Goal: Task Accomplishment & Management: Complete application form

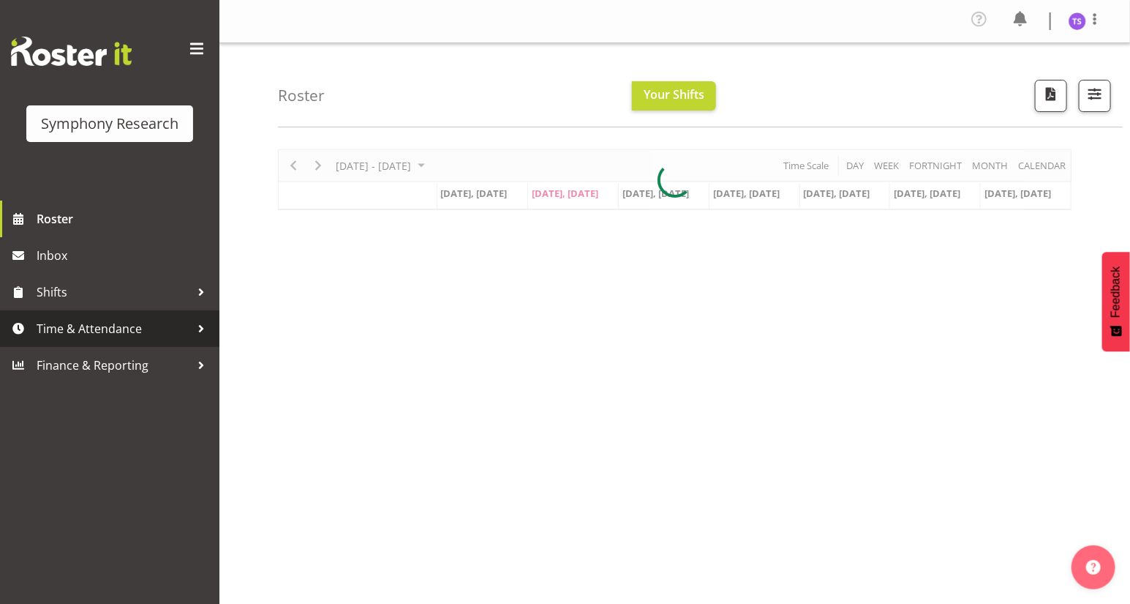
click at [87, 331] on span "Time & Attendance" at bounding box center [114, 329] width 154 height 22
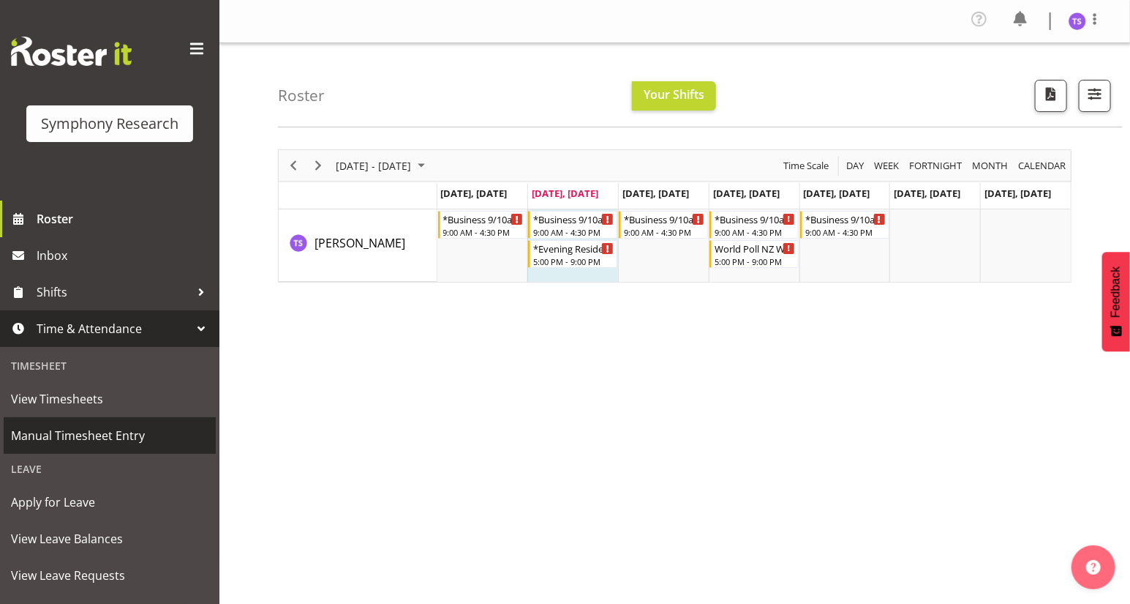
click at [94, 435] on span "Manual Timesheet Entry" at bounding box center [110, 435] width 198 height 22
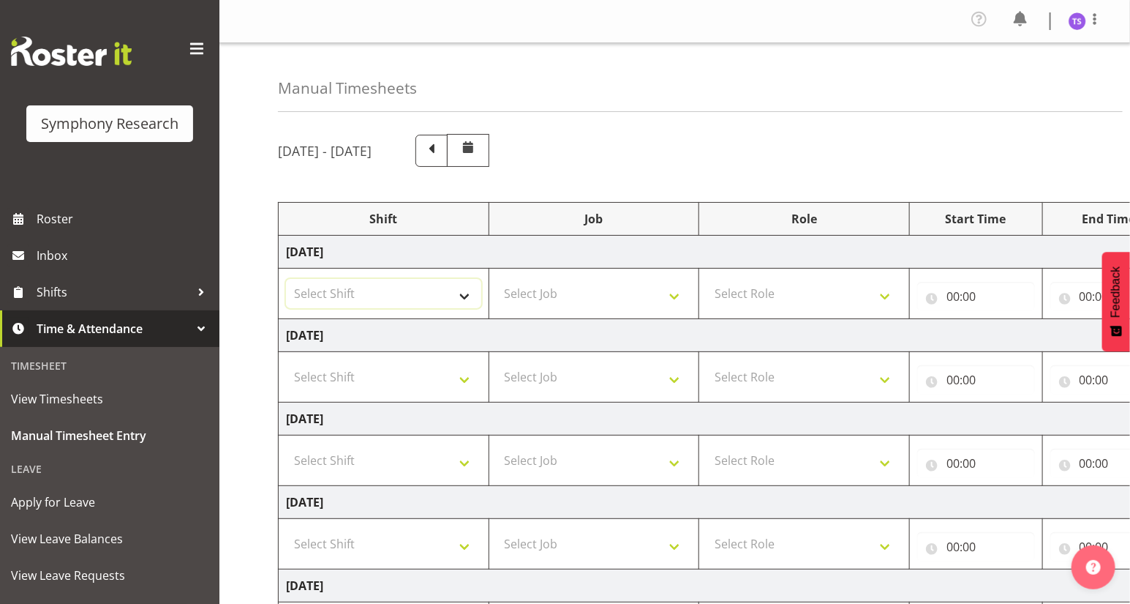
click at [462, 297] on select "Select Shift !!Weekend Residential (Roster IT Shift Label) *Business 9/10am ~ 4…" at bounding box center [383, 293] width 195 height 29
select select "81297"
click at [286, 279] on select "Select Shift !!Weekend Residential (Roster IT Shift Label) *Business 9/10am ~ 4…" at bounding box center [383, 293] width 195 height 29
click at [669, 293] on select "Select Job 550060 IF Admin 553492 World Poll Aus Wave 2 Main 2025 553493 World …" at bounding box center [594, 293] width 195 height 29
select select "10587"
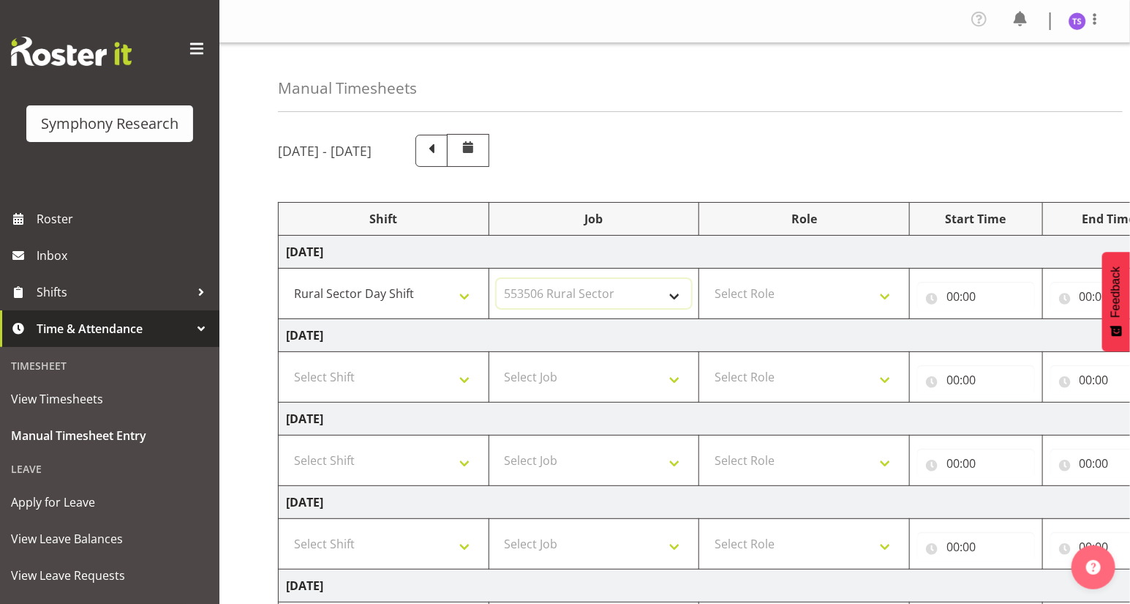
click at [497, 279] on select "Select Job 550060 IF Admin 553492 World Poll Aus Wave 2 Main 2025 553493 World …" at bounding box center [594, 293] width 195 height 29
click at [882, 291] on select "Select Role Briefing Interviewing" at bounding box center [804, 293] width 195 height 29
select select "47"
click at [707, 279] on select "Select Role Briefing Interviewing" at bounding box center [804, 293] width 195 height 29
click at [950, 301] on input "00:00" at bounding box center [976, 296] width 118 height 29
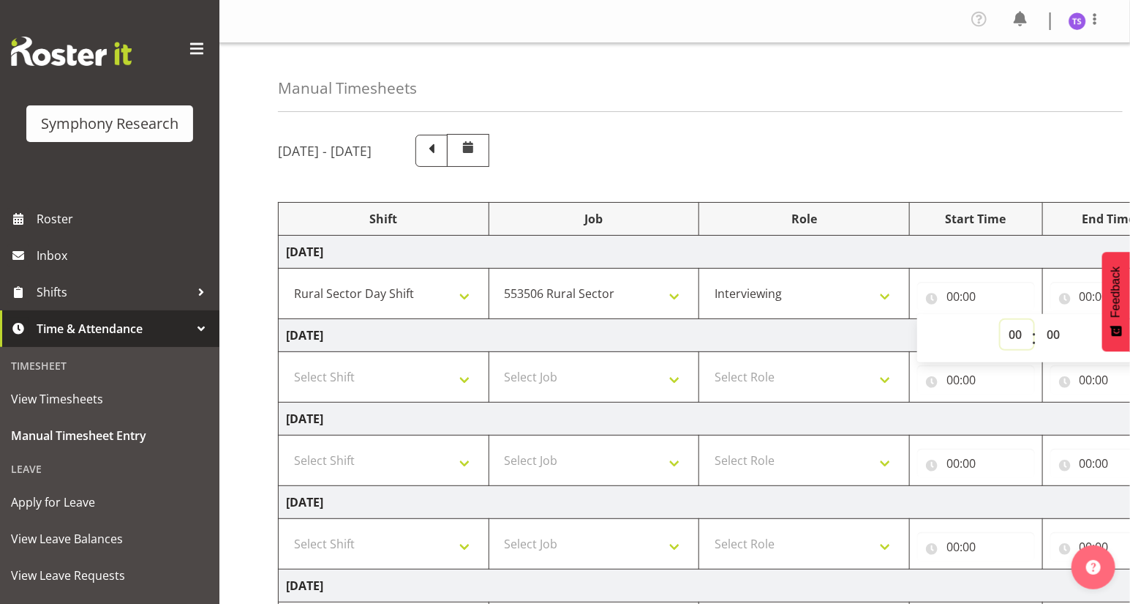
click at [1012, 335] on select "00 01 02 03 04 05 06 07 08 09 10 11 12 13 14 15 16 17 18 19 20 21 22 23" at bounding box center [1017, 334] width 33 height 29
select select "9"
click at [1001, 320] on select "00 01 02 03 04 05 06 07 08 09 10 11 12 13 14 15 16 17 18 19 20 21 22 23" at bounding box center [1017, 334] width 33 height 29
type input "09:00"
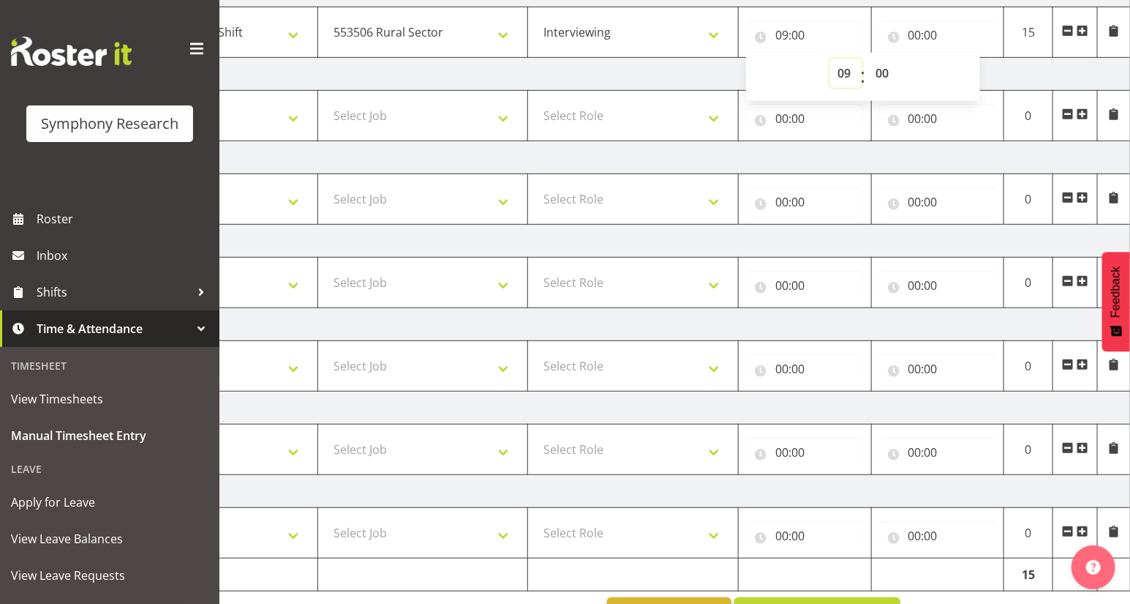
scroll to position [238, 0]
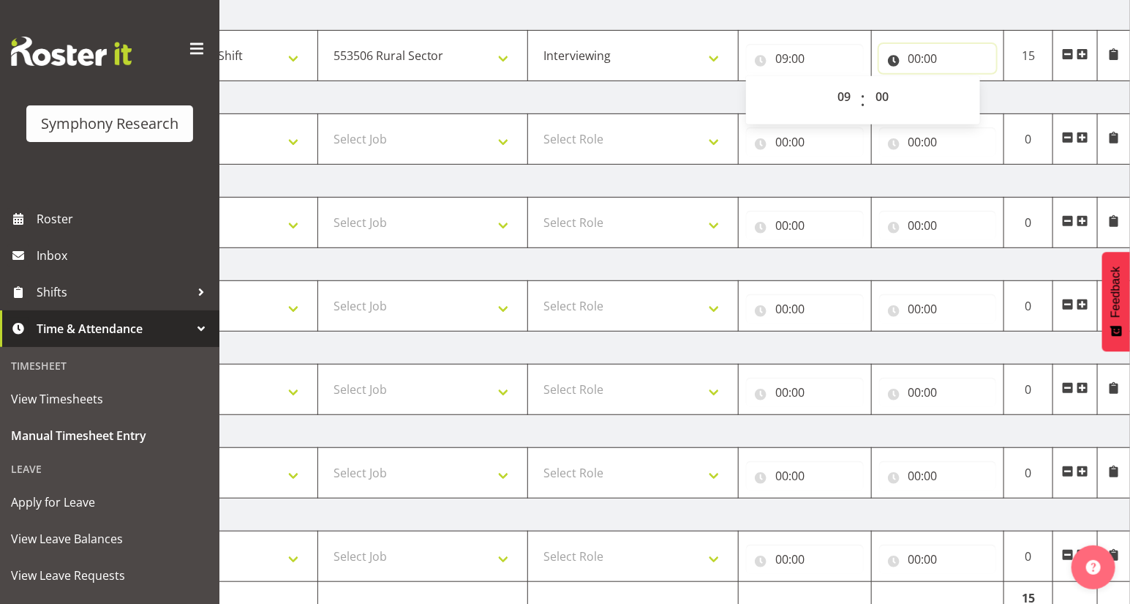
click at [914, 56] on input "00:00" at bounding box center [938, 58] width 118 height 29
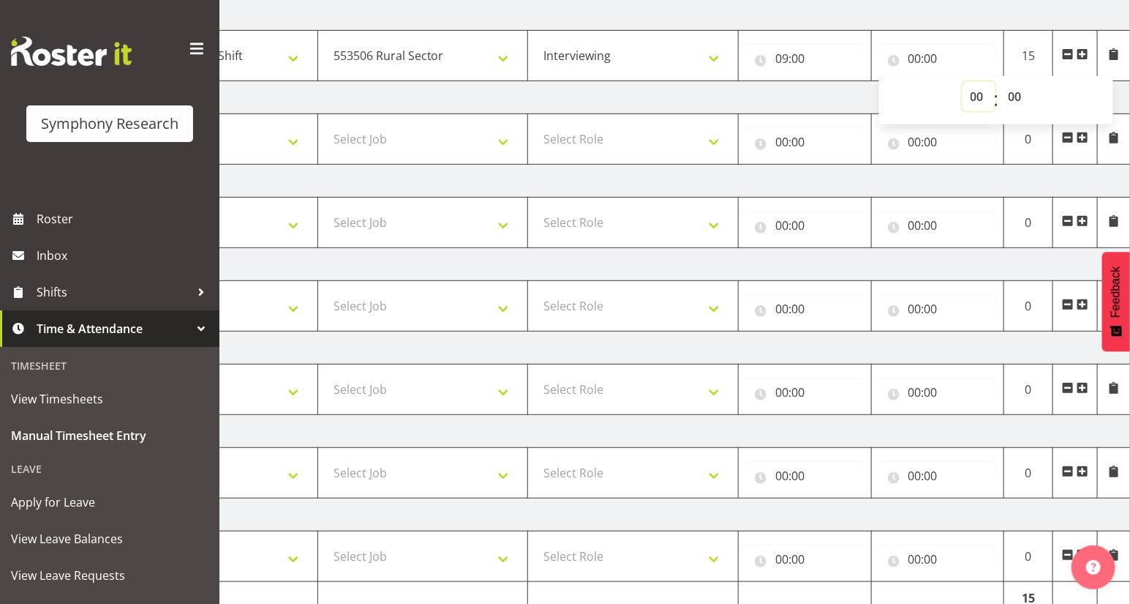
click at [972, 91] on select "00 01 02 03 04 05 06 07 08 09 10 11 12 13 14 15 16 17 18 19 20 21 22 23" at bounding box center [979, 96] width 33 height 29
select select "12"
click at [963, 82] on select "00 01 02 03 04 05 06 07 08 09 10 11 12 13 14 15 16 17 18 19 20 21 22 23" at bounding box center [979, 96] width 33 height 29
type input "12:00"
click at [1014, 96] on select "00 01 02 03 04 05 06 07 08 09 10 11 12 13 14 15 16 17 18 19 20 21 22 23 24 25 2…" at bounding box center [1017, 96] width 33 height 29
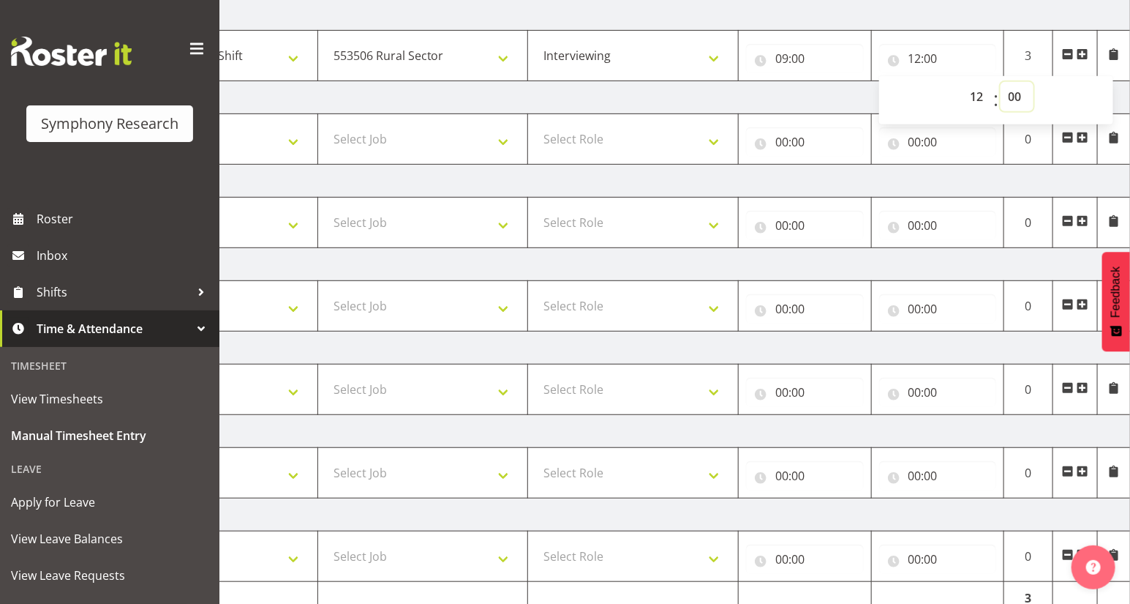
select select "33"
click at [1001, 82] on select "00 01 02 03 04 05 06 07 08 09 10 11 12 13 14 15 16 17 18 19 20 21 22 23 24 25 2…" at bounding box center [1017, 96] width 33 height 29
type input "12:33"
click at [1084, 48] on span at bounding box center [1083, 54] width 12 height 12
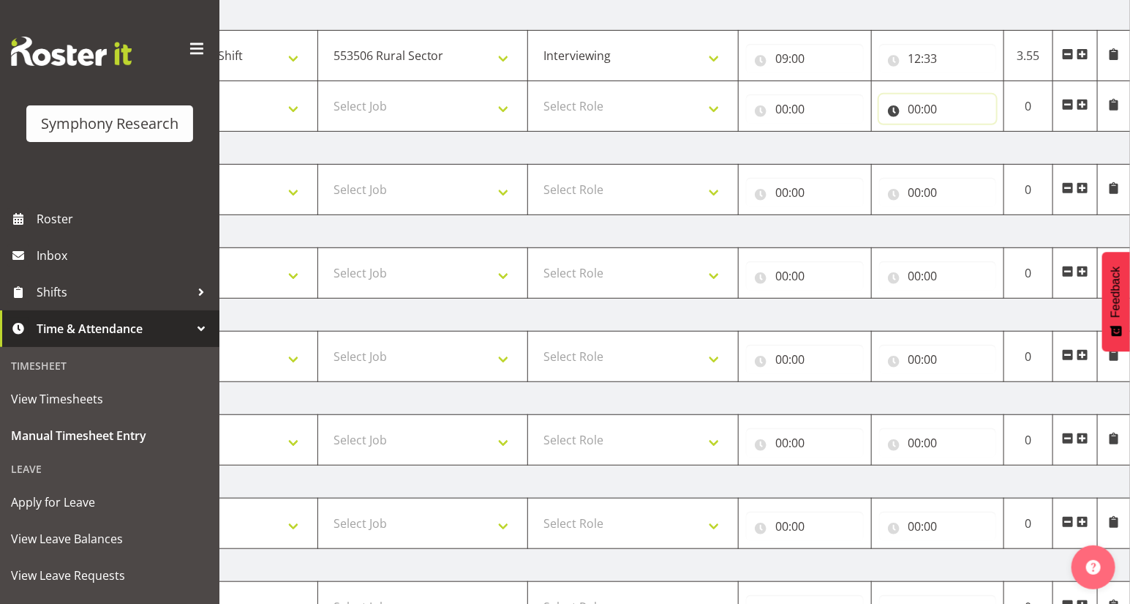
click at [909, 112] on input "00:00" at bounding box center [938, 108] width 118 height 29
click at [982, 152] on select "00 01 02 03 04 05 06 07 08 09 10 11 12 13 14 15 16 17 18 19 20 21 22 23" at bounding box center [979, 146] width 33 height 29
select select "16"
click at [963, 132] on select "00 01 02 03 04 05 06 07 08 09 10 11 12 13 14 15 16 17 18 19 20 21 22 23" at bounding box center [979, 146] width 33 height 29
type input "16:00"
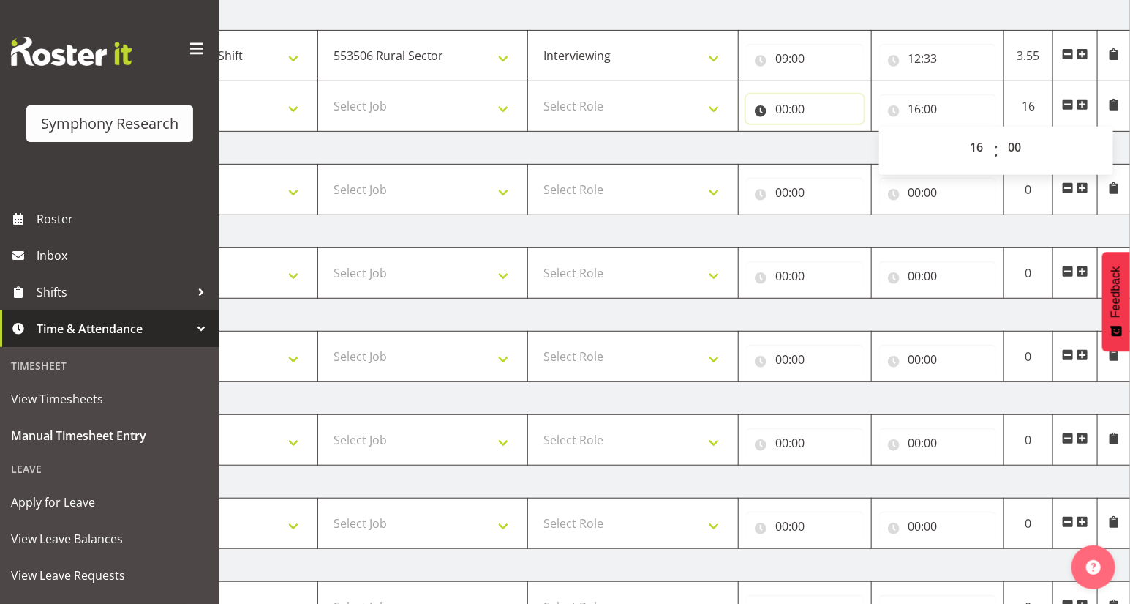
click at [780, 110] on input "00:00" at bounding box center [805, 108] width 118 height 29
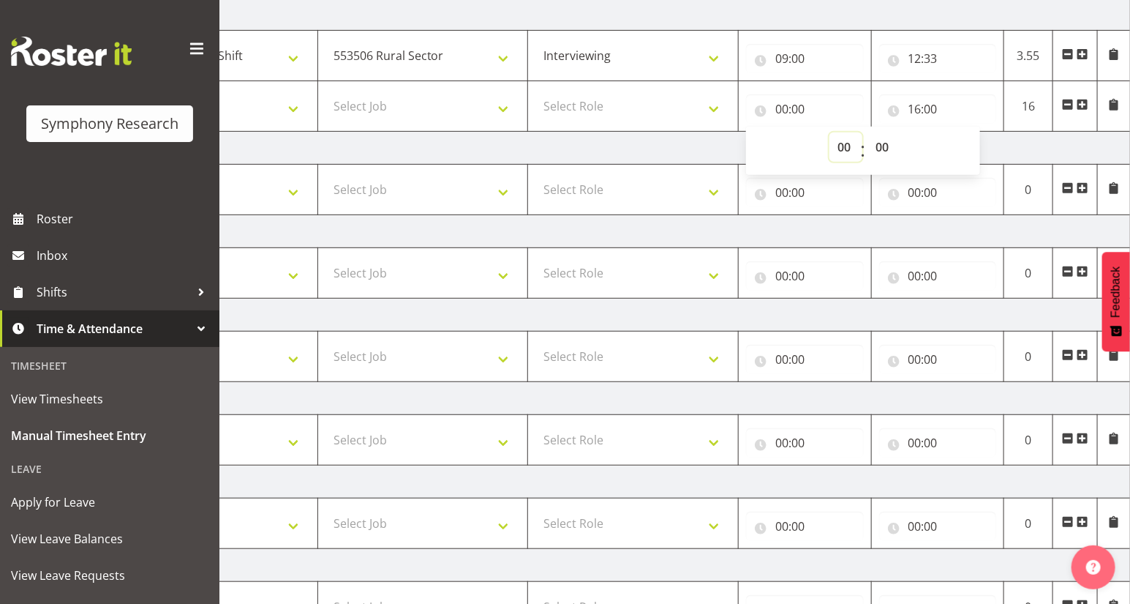
click at [841, 149] on select "00 01 02 03 04 05 06 07 08 09 10 11 12 13 14 15 16 17 18 19 20 21 22 23" at bounding box center [846, 146] width 33 height 29
select select "13"
click at [830, 132] on select "00 01 02 03 04 05 06 07 08 09 10 11 12 13 14 15 16 17 18 19 20 21 22 23" at bounding box center [846, 146] width 33 height 29
type input "13:00"
click at [878, 146] on select "00 01 02 03 04 05 06 07 08 09 10 11 12 13 14 15 16 17 18 19 20 21 22 23 24 25 2…" at bounding box center [884, 146] width 33 height 29
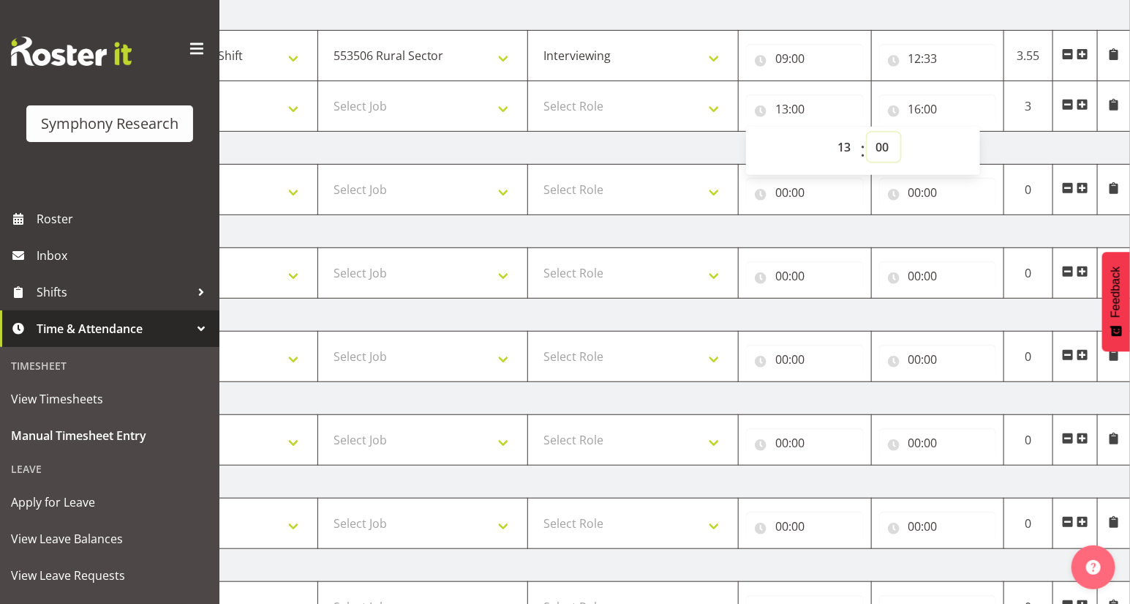
select select "3"
click at [868, 132] on select "00 01 02 03 04 05 06 07 08 09 10 11 12 13 14 15 16 17 18 19 20 21 22 23 24 25 2…" at bounding box center [884, 146] width 33 height 29
type input "13:03"
click at [713, 110] on select "Select Role Briefing Interviewing" at bounding box center [633, 105] width 195 height 29
select select "47"
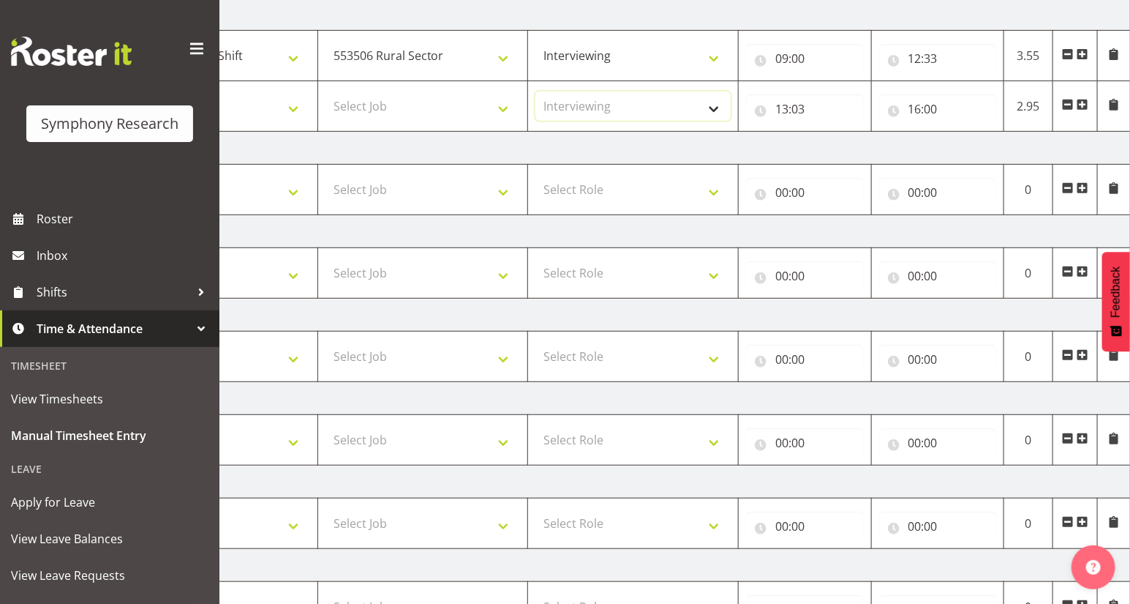
click at [536, 91] on select "Select Role Briefing Interviewing" at bounding box center [633, 105] width 195 height 29
click at [505, 108] on select "Select Job 550060 IF Admin 553492 World Poll Aus Wave 2 Main 2025 553493 World …" at bounding box center [423, 105] width 195 height 29
select select "10587"
click at [326, 91] on select "Select Job 550060 IF Admin 553492 World Poll Aus Wave 2 Main 2025 553493 World …" at bounding box center [423, 105] width 195 height 29
click at [286, 111] on select "Select Shift !!Weekend Residential (Roster IT Shift Label) *Business 9/10am ~ 4…" at bounding box center [212, 105] width 195 height 29
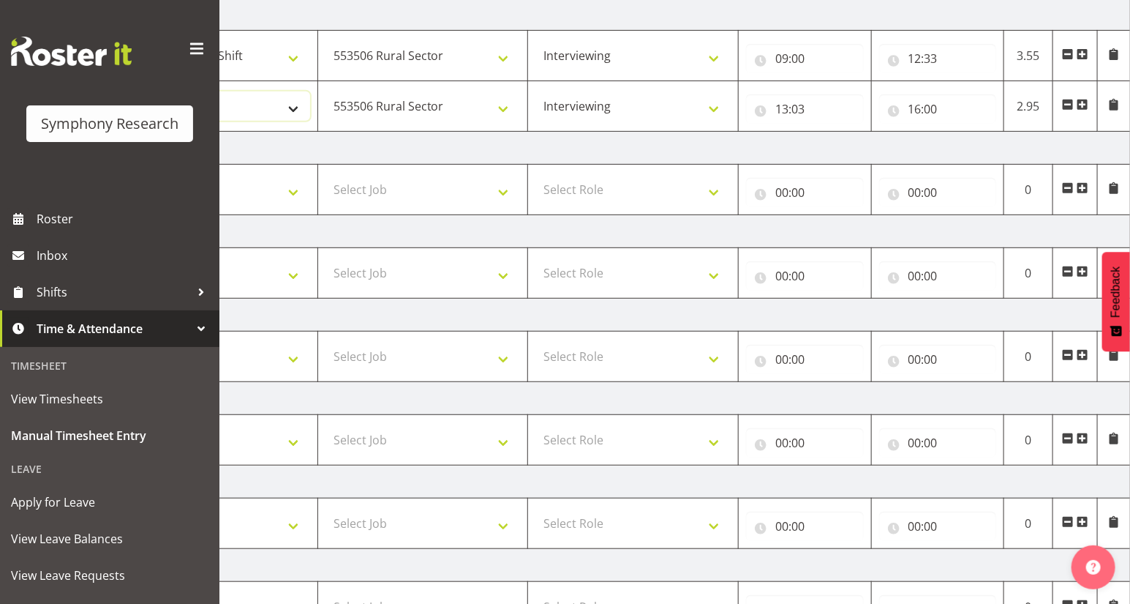
select select "81297"
click at [115, 91] on select "Select Shift !!Weekend Residential (Roster IT Shift Label) *Business 9/10am ~ 4…" at bounding box center [212, 105] width 195 height 29
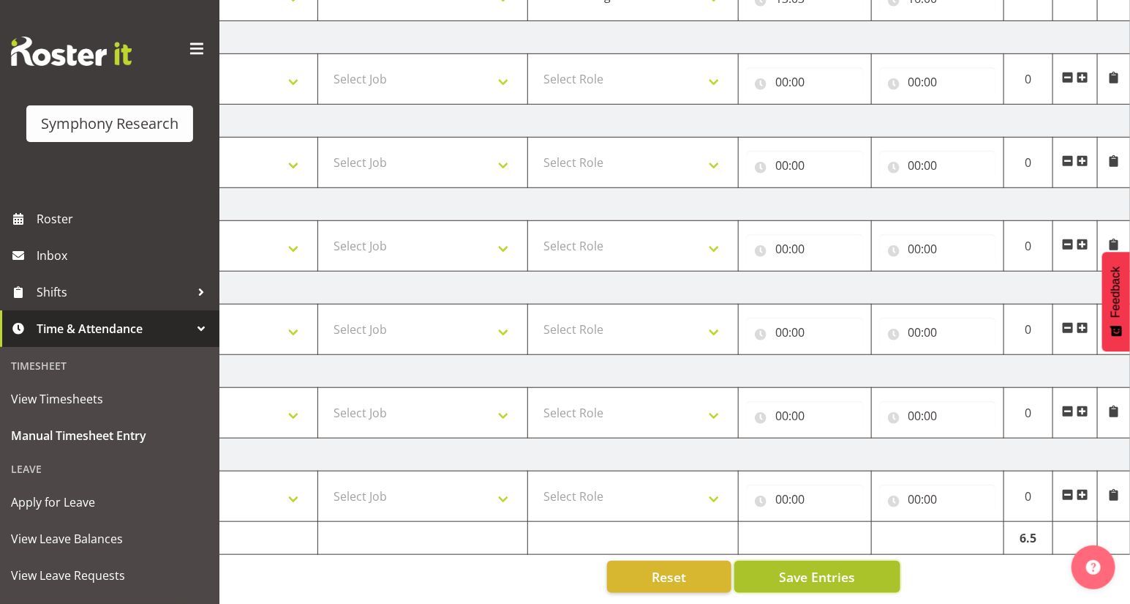
click at [845, 571] on span "Save Entries" at bounding box center [817, 576] width 76 height 19
click at [848, 567] on span "Save Entries" at bounding box center [817, 576] width 76 height 19
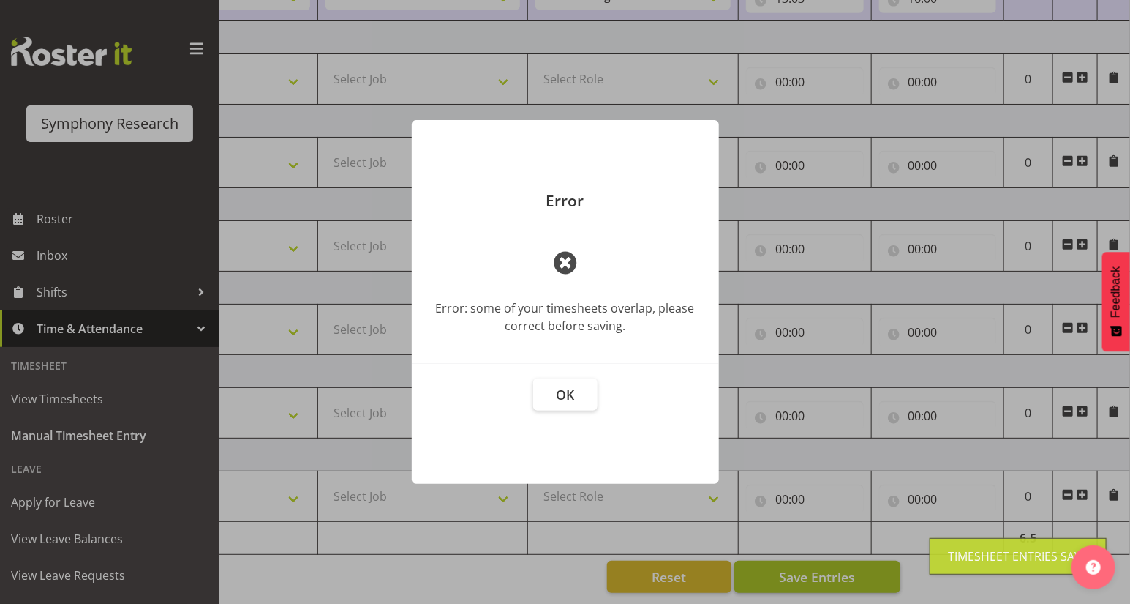
scroll to position [0, 161]
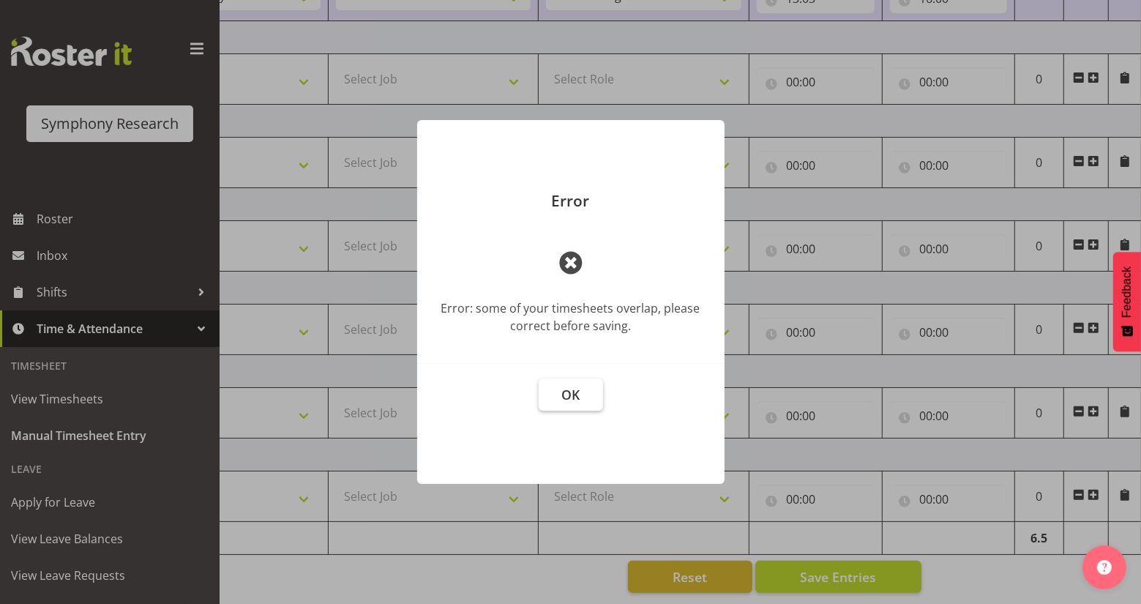
click at [566, 391] on span "OK" at bounding box center [570, 395] width 18 height 18
